Goal: Use online tool/utility

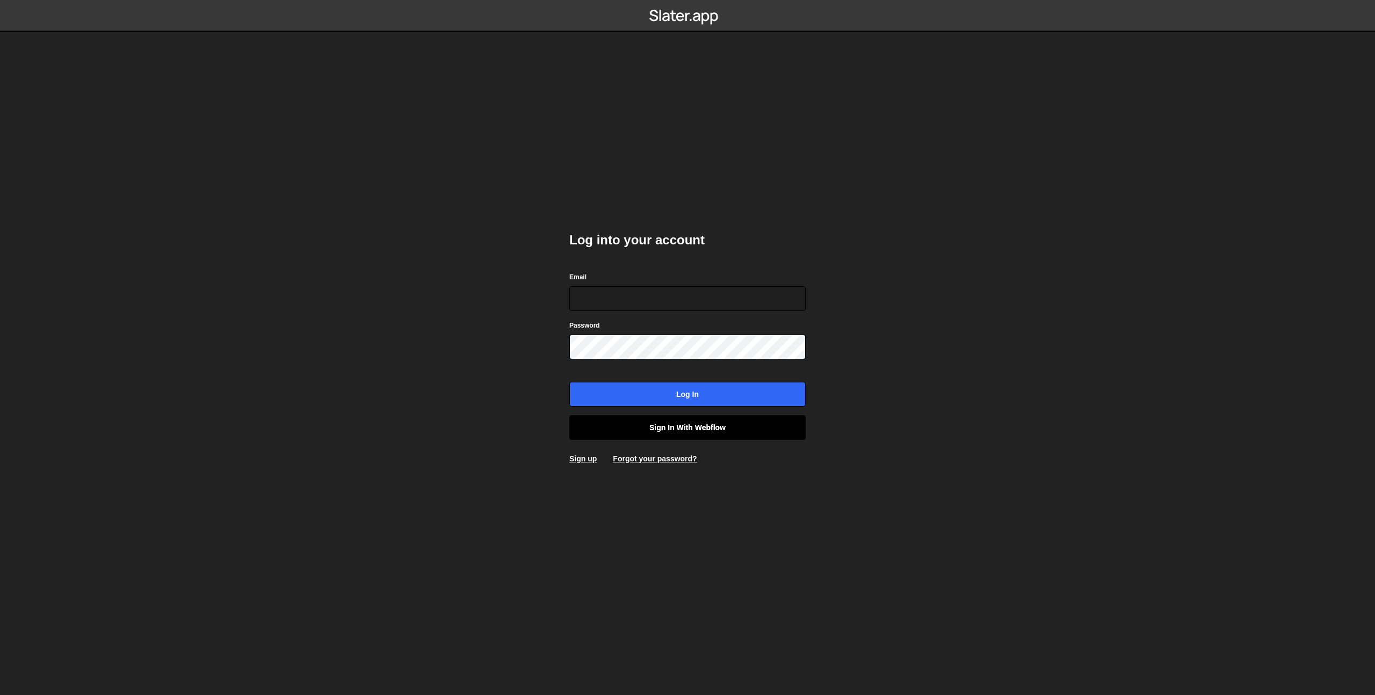
click at [682, 433] on link "Sign in with Webflow" at bounding box center [687, 427] width 236 height 25
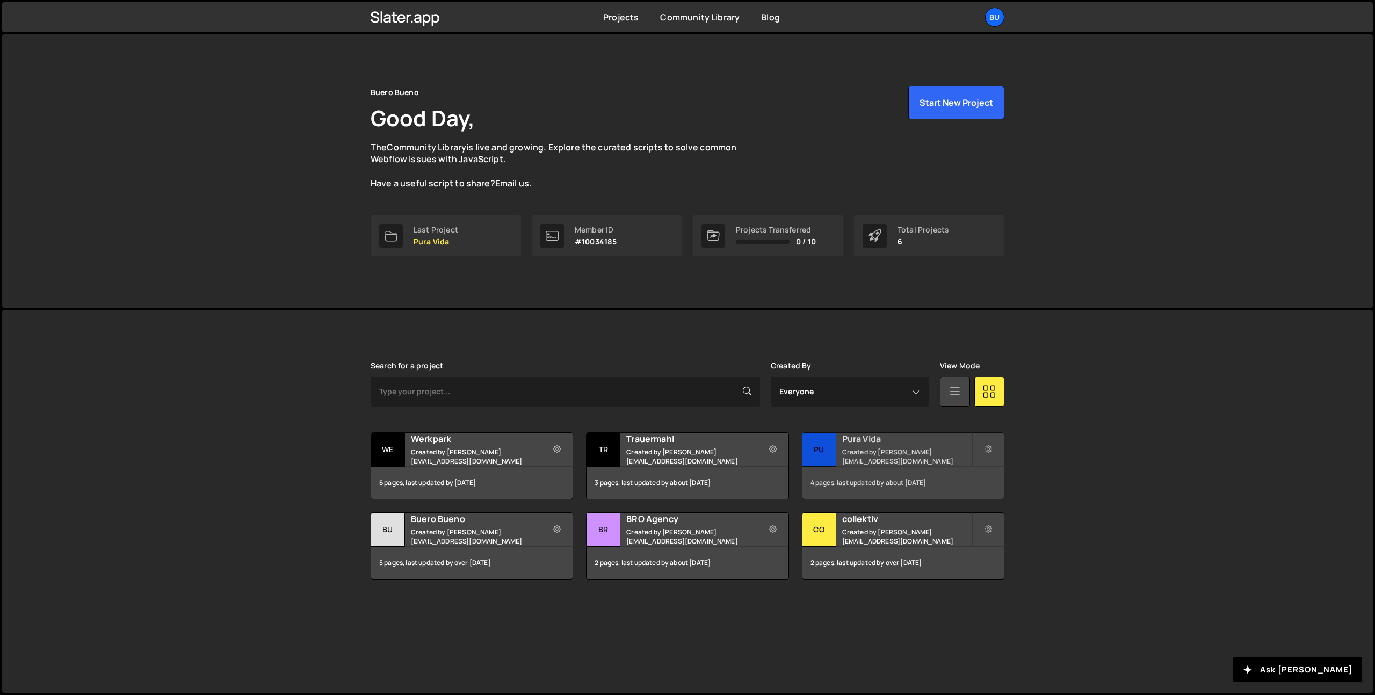
click at [861, 445] on h2 "Pura Vida" at bounding box center [906, 439] width 129 height 12
